Goal: Transaction & Acquisition: Purchase product/service

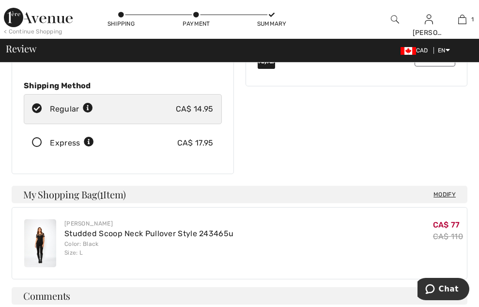
scroll to position [194, 0]
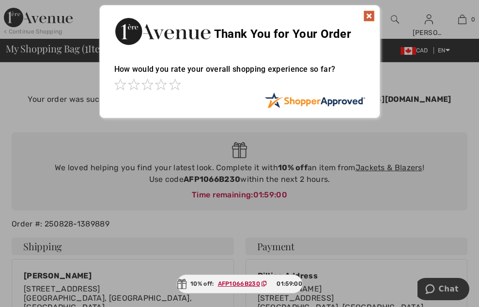
click at [370, 16] on img at bounding box center [370, 16] width 12 height 12
